Goal: Information Seeking & Learning: Learn about a topic

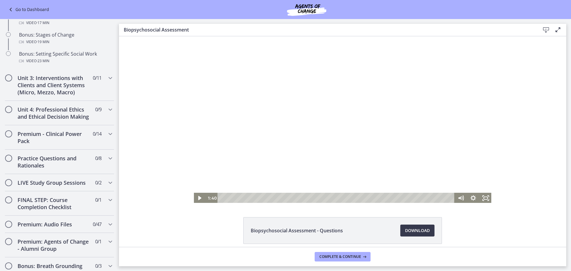
scroll to position [617, 0]
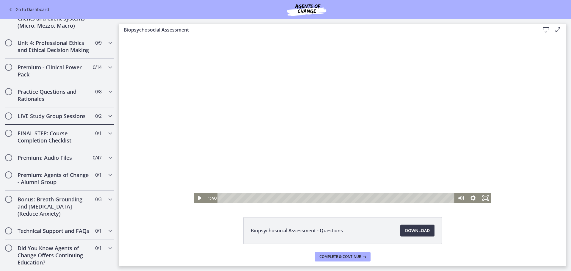
click at [73, 112] on h2 "LIVE Study Group Sessions" at bounding box center [54, 115] width 73 height 7
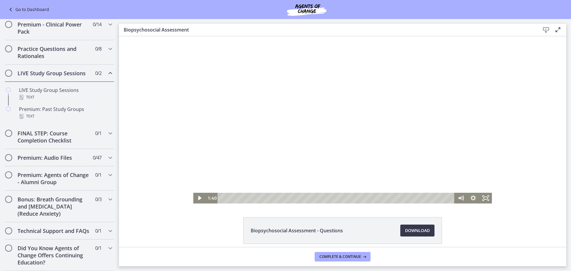
scroll to position [236, 0]
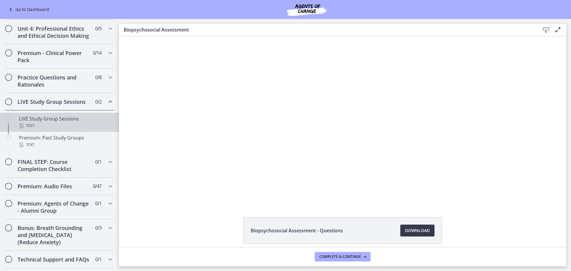
click at [56, 129] on div "LIVE Study Group Sessions Text" at bounding box center [65, 122] width 93 height 14
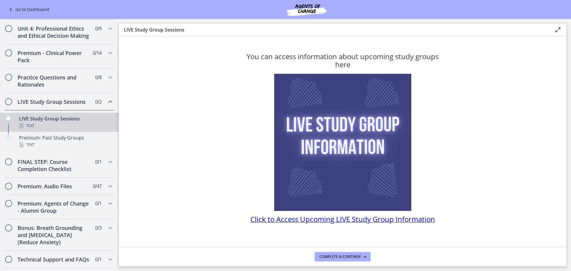
click at [326, 220] on span "Click to Access Upcoming LIVE Study Group Information" at bounding box center [343, 219] width 185 height 10
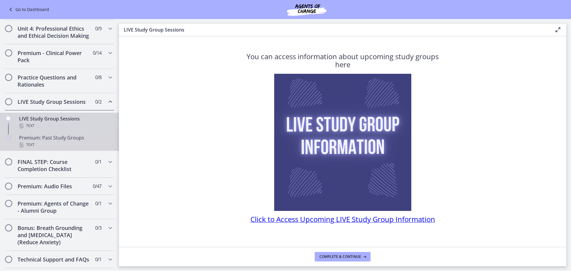
click at [57, 148] on div "Premium: Past Study Groups Text" at bounding box center [65, 141] width 93 height 14
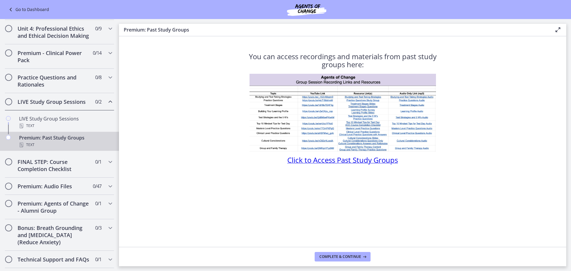
click at [305, 161] on span "Click to Access Past Study Groups" at bounding box center [342, 160] width 111 height 10
